Goal: Transaction & Acquisition: Purchase product/service

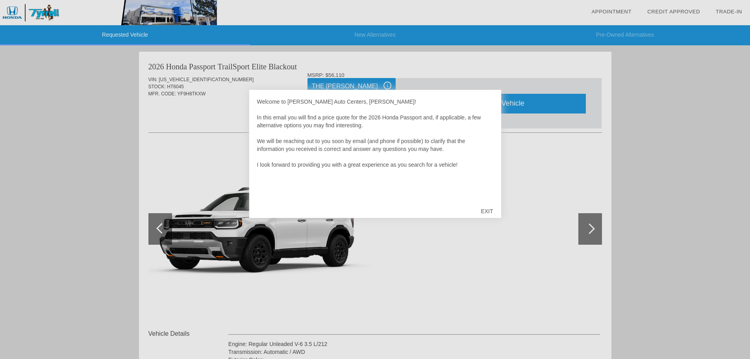
click at [486, 209] on div "EXIT" at bounding box center [487, 211] width 28 height 24
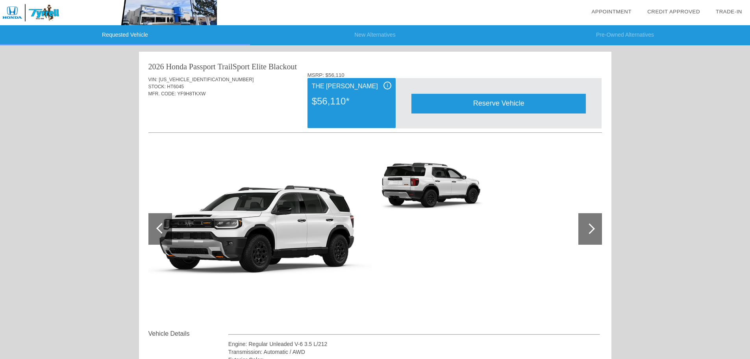
click at [37, 9] on img at bounding box center [108, 12] width 217 height 25
click at [615, 11] on link "Appointment" at bounding box center [611, 12] width 40 height 6
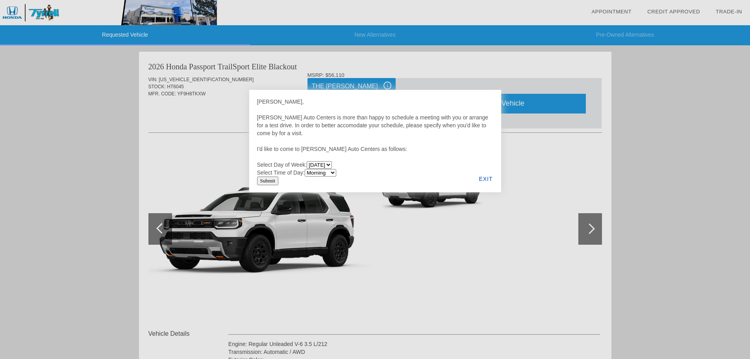
click at [489, 179] on div "EXIT" at bounding box center [486, 178] width 30 height 27
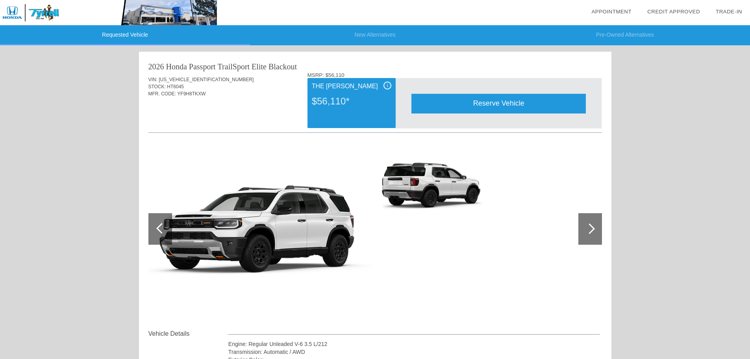
click at [688, 9] on link "Credit Approved" at bounding box center [673, 12] width 53 height 6
click at [726, 11] on link "Trade-In" at bounding box center [729, 12] width 26 height 6
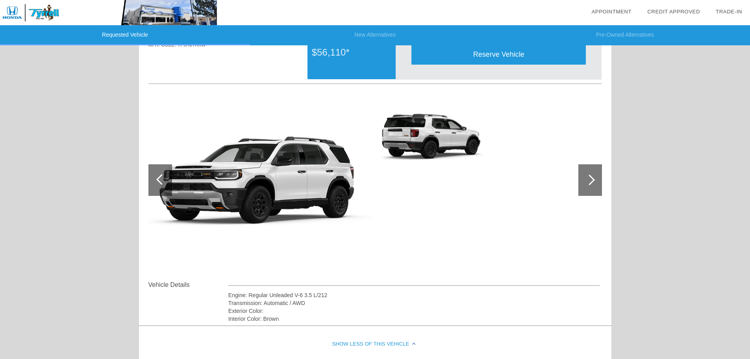
scroll to position [185, 0]
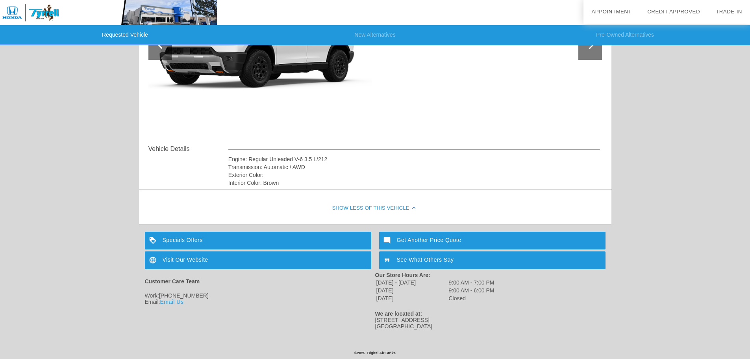
click at [430, 237] on div "Get Another Price Quote" at bounding box center [492, 241] width 226 height 18
click at [431, 259] on div "See What Others Say" at bounding box center [492, 260] width 226 height 18
click at [191, 241] on div "Specials Offers" at bounding box center [258, 241] width 226 height 18
click at [183, 256] on div "Visit Our Website" at bounding box center [258, 260] width 226 height 18
